Goal: Information Seeking & Learning: Learn about a topic

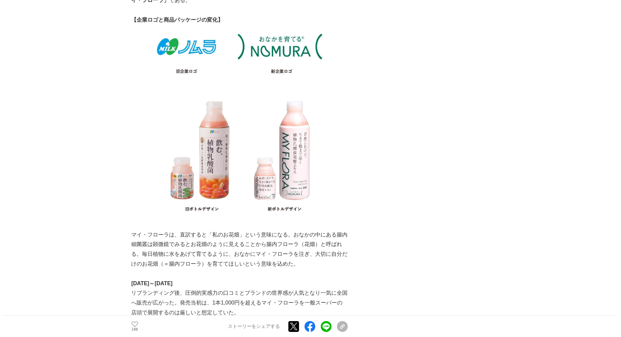
scroll to position [2309, 0]
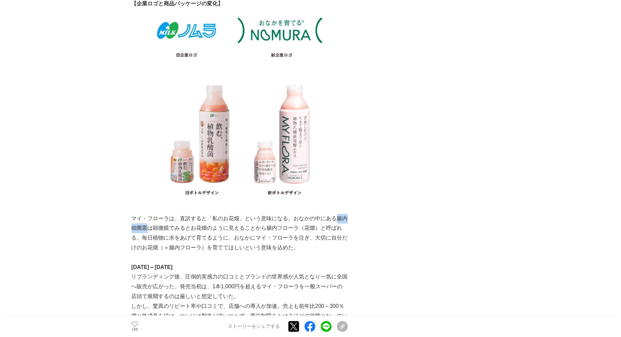
drag, startPoint x: 337, startPoint y: 183, endPoint x: 148, endPoint y: 191, distance: 189.4
click at [148, 214] on p "マイ・フローラは、直訳すると「私のお花畑」という意味になる。おなかの中にある腸内細菌叢は顕微鏡でみるとお花畑のように見えることから腸内フローラ（花畑）と呼ばれ…" at bounding box center [239, 233] width 216 height 39
click at [217, 91] on img at bounding box center [239, 139] width 216 height 150
click at [0, 0] on main "【広島から世界へ！】腸活ベンチャー「[PERSON_NAME]乳業」V字回復の裏側にあった数々の挑戦とマイ・フローラ誕生秘話 V字回復の裏側 #V字回復の裏側…" at bounding box center [310, 145] width 621 height 4825
click at [289, 252] on p at bounding box center [239, 257] width 216 height 10
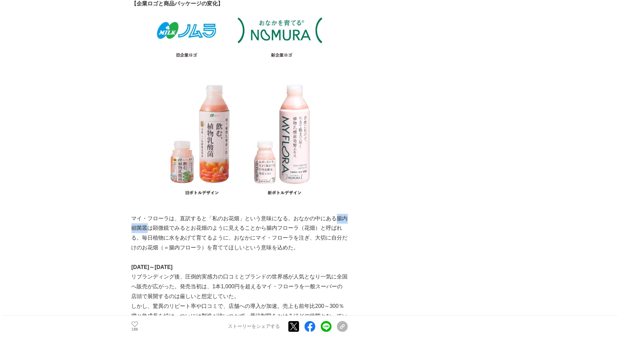
drag, startPoint x: 337, startPoint y: 185, endPoint x: 146, endPoint y: 193, distance: 191.5
click at [146, 214] on p "マイ・フローラは、直訳すると「私のお花畑」という意味になる。おなかの中にある腸内細菌叢は顕微鏡でみるとお花畑のように見えることから腸内フローラ（花畑）と呼ばれ…" at bounding box center [239, 233] width 216 height 39
copy p "腸内細菌叢"
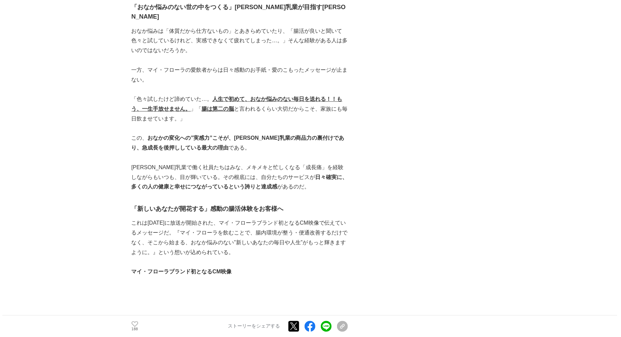
scroll to position [3134, 0]
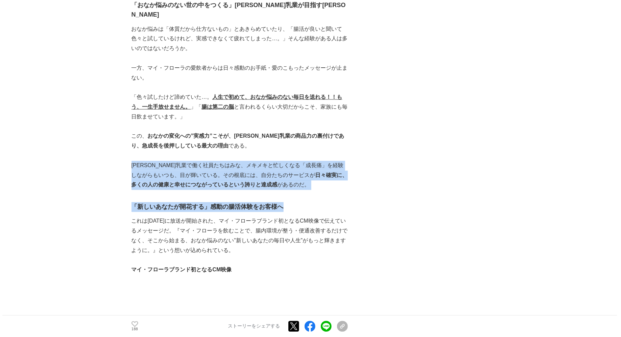
drag, startPoint x: 133, startPoint y: 103, endPoint x: 304, endPoint y: 148, distance: 176.8
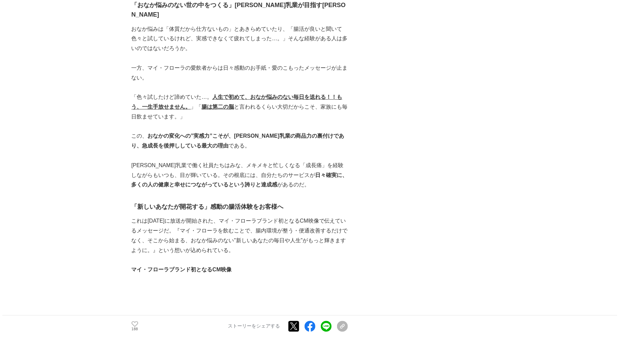
click at [313, 216] on p "これは[DATE]に放送が開始された、マイ・フローラブランド初となるCM映像で伝えているメッセージだ。『マイ・フローラを飲むことで、腸内環境が整う・便通改善す…" at bounding box center [239, 235] width 216 height 39
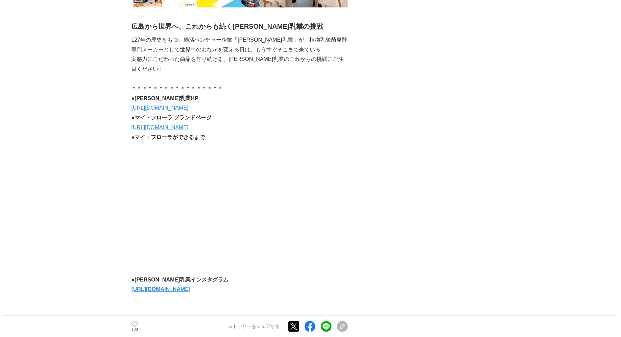
scroll to position [3731, 0]
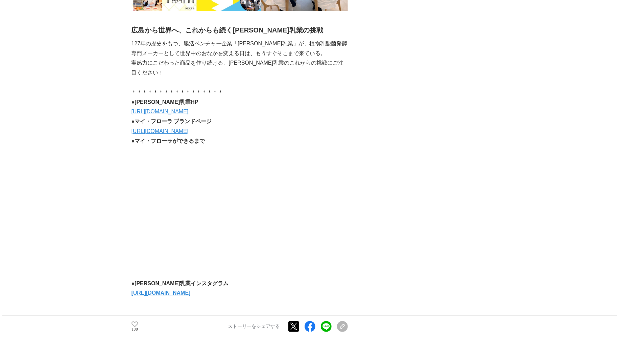
drag, startPoint x: 278, startPoint y: 222, endPoint x: 131, endPoint y: 222, distance: 147.0
click at [272, 288] on p "[URL][DOMAIN_NAME]" at bounding box center [239, 293] width 216 height 10
drag, startPoint x: 266, startPoint y: 221, endPoint x: 131, endPoint y: 224, distance: 134.9
click at [131, 288] on p "[URL][DOMAIN_NAME]" at bounding box center [239, 293] width 216 height 10
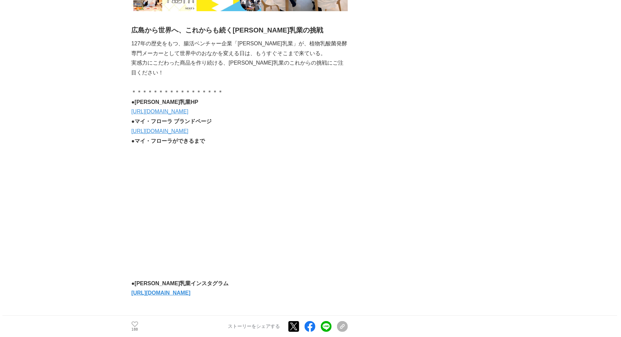
copy strong "[URL][DOMAIN_NAME]"
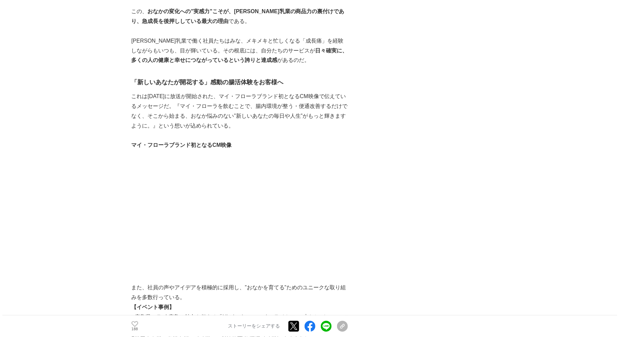
scroll to position [3236, 0]
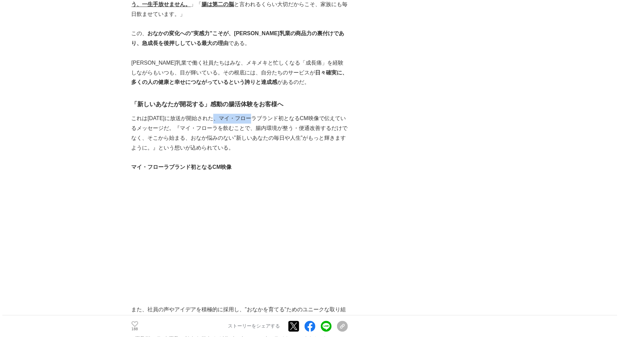
drag, startPoint x: 220, startPoint y: 56, endPoint x: 258, endPoint y: 53, distance: 37.6
click at [258, 114] on p "これは[DATE]に放送が開始された、マイ・フローラブランド初となるCM映像で伝えているメッセージだ。『マイ・フローラを飲むことで、腸内環境が整う・便通改善す…" at bounding box center [239, 133] width 216 height 39
copy p "マイ・フローラ"
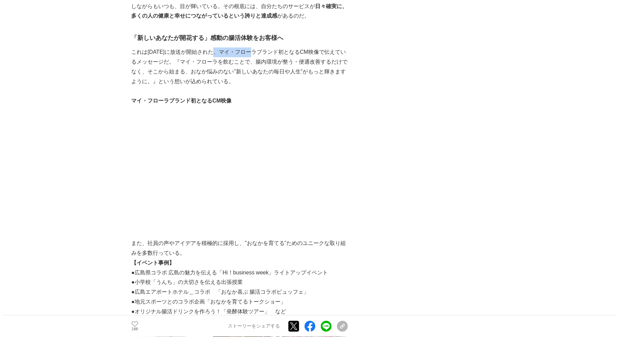
scroll to position [3319, 0]
